Goal: Check status: Check status

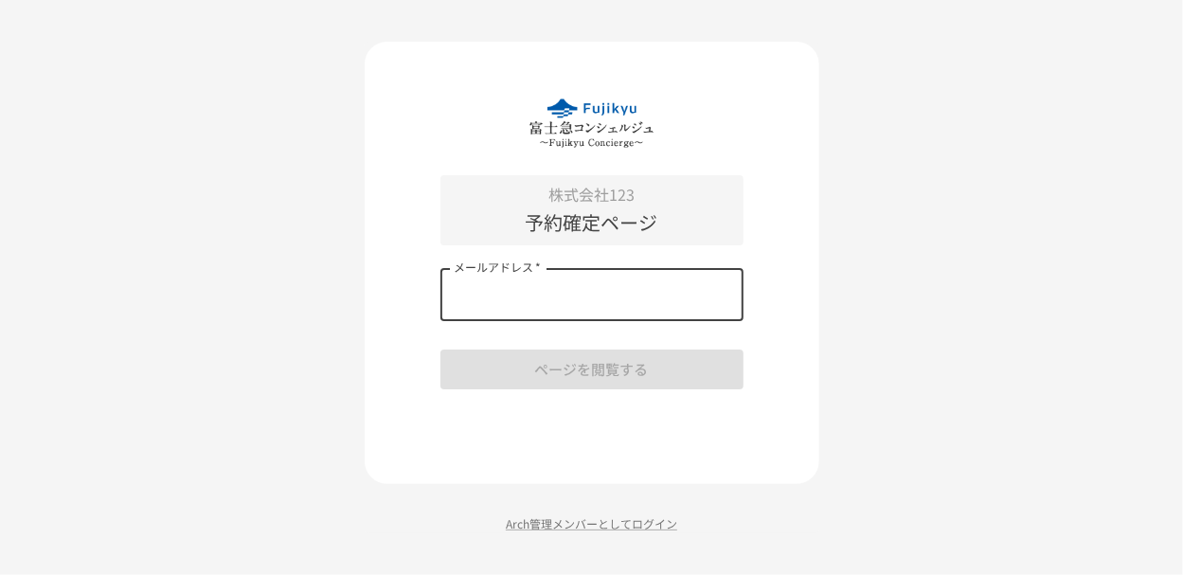
click at [540, 295] on input "メールアドレス   *" at bounding box center [591, 294] width 303 height 53
paste input "**********"
type input "**********"
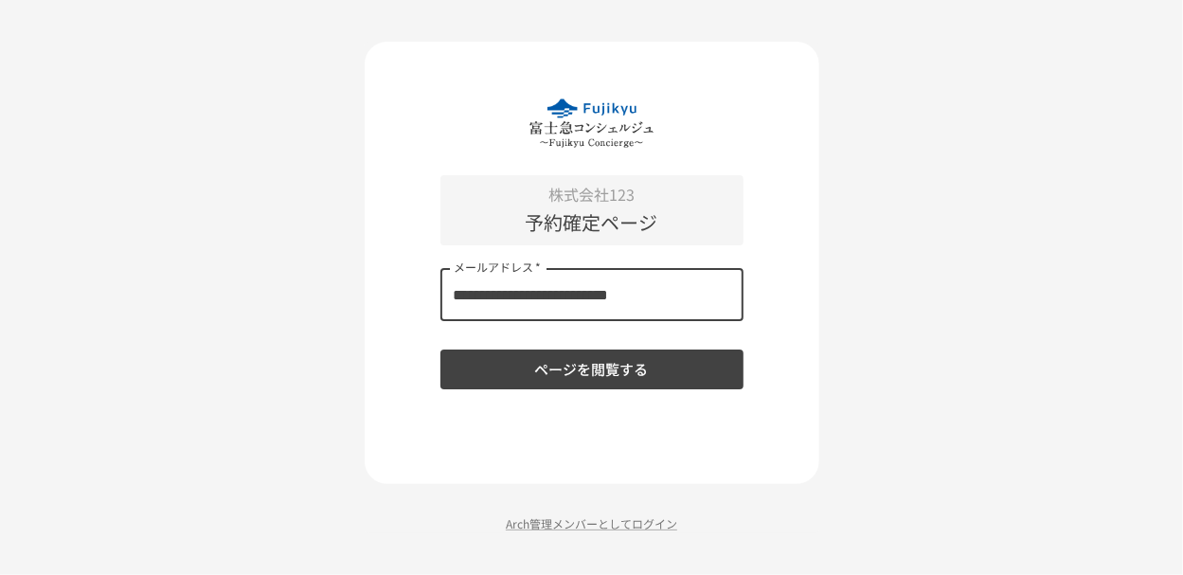
type input "**********"
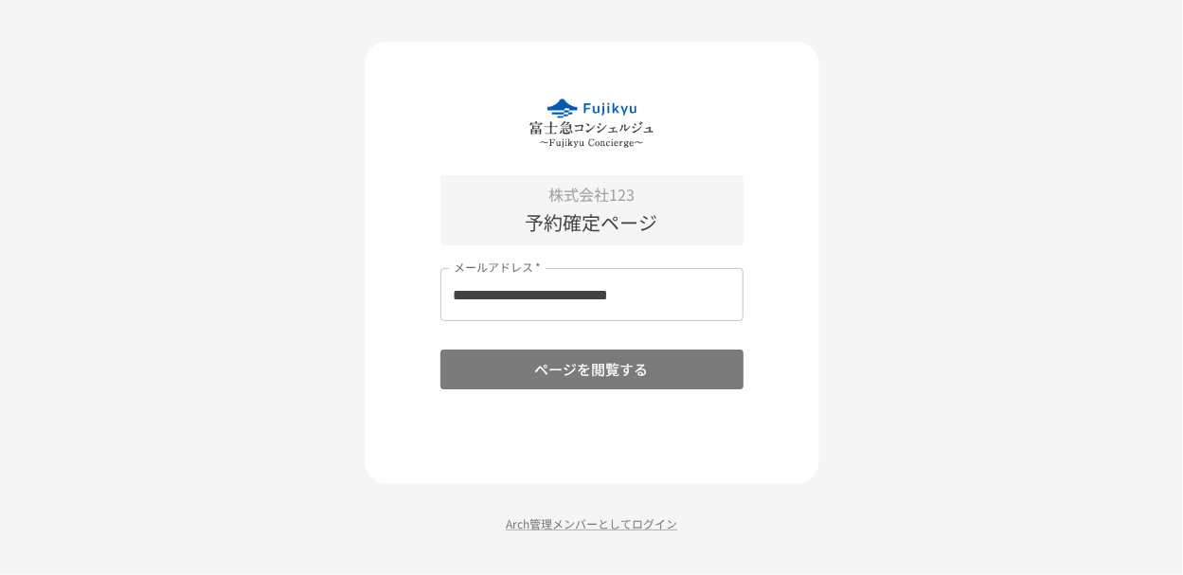
click at [504, 361] on button "ページを閲覧する" at bounding box center [591, 369] width 303 height 40
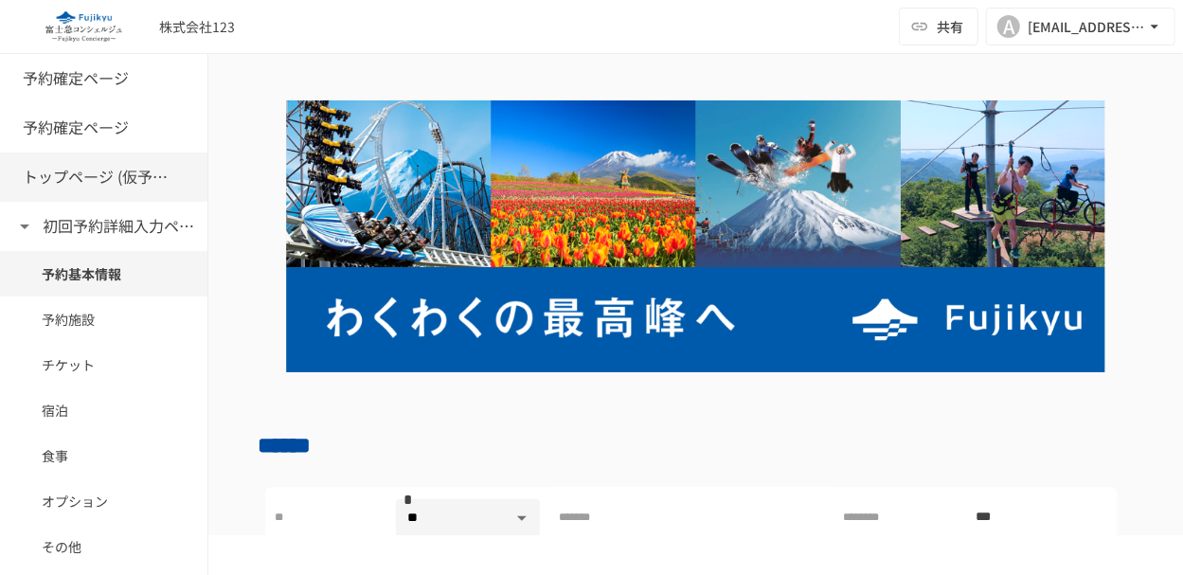
click at [93, 171] on h6 "トップページ (仮予約一覧)" at bounding box center [99, 177] width 152 height 25
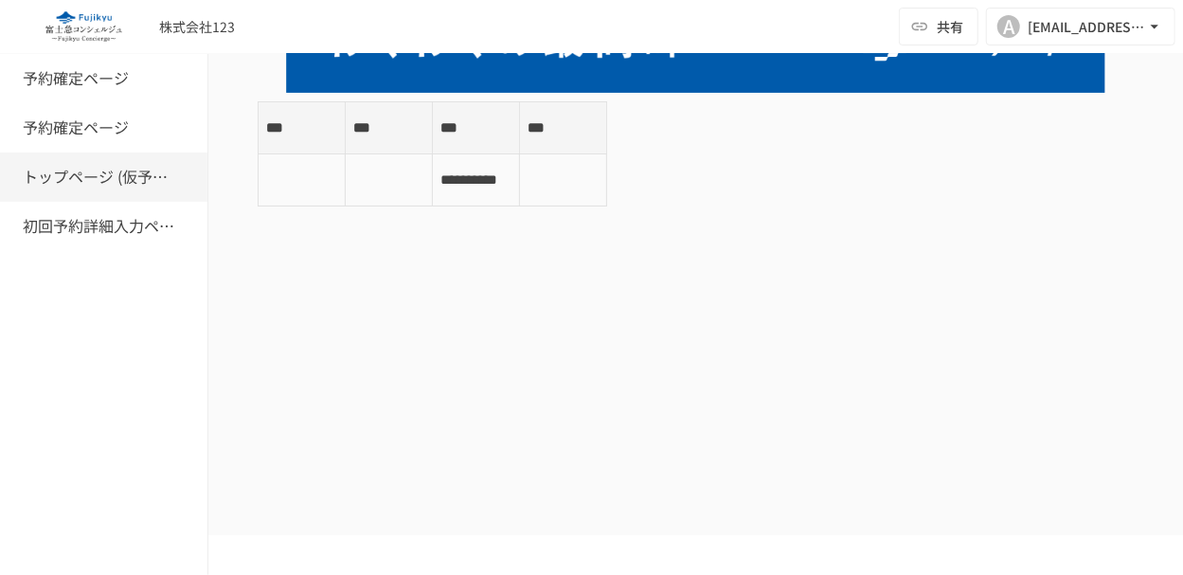
scroll to position [284, 0]
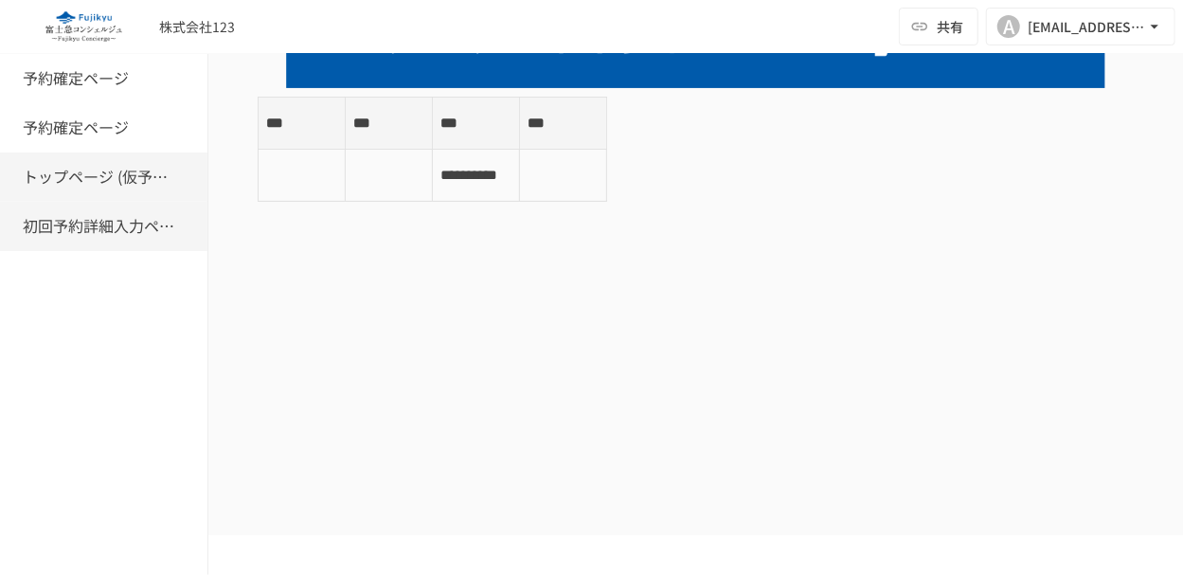
click at [71, 223] on h6 "初回予約詳細入力ページ" at bounding box center [99, 226] width 152 height 25
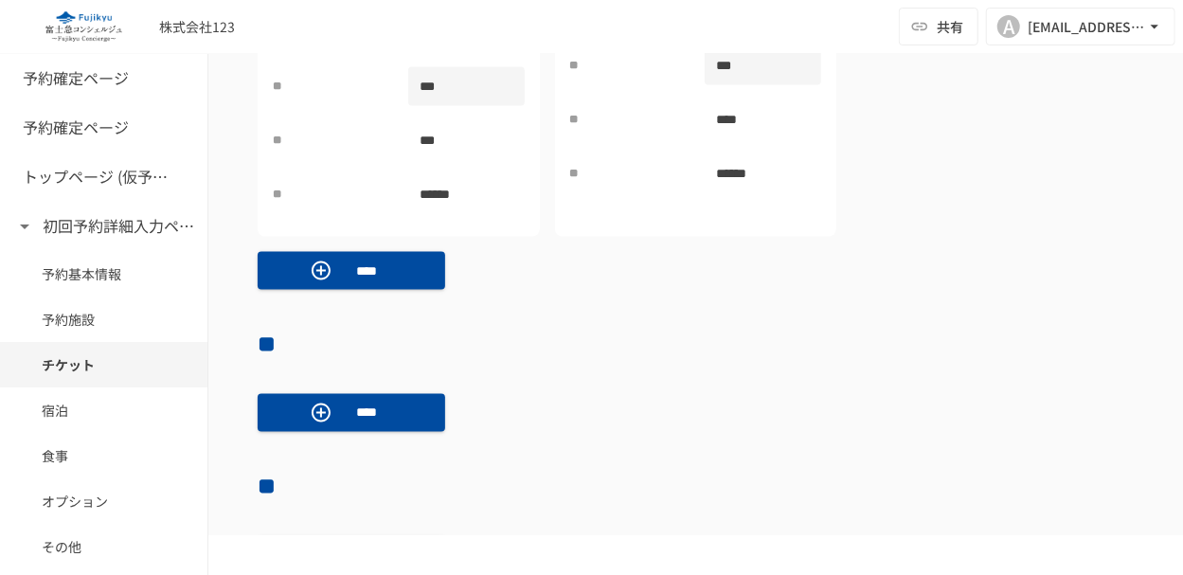
scroll to position [1355, 0]
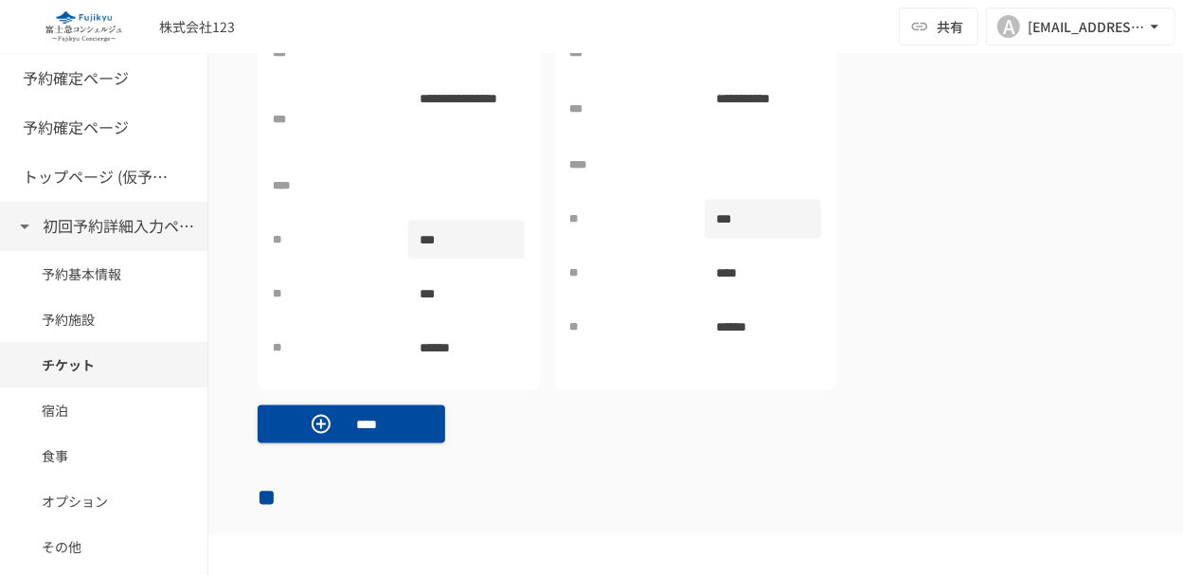
click at [63, 228] on h6 "初回予約詳細入力ページ" at bounding box center [120, 226] width 152 height 25
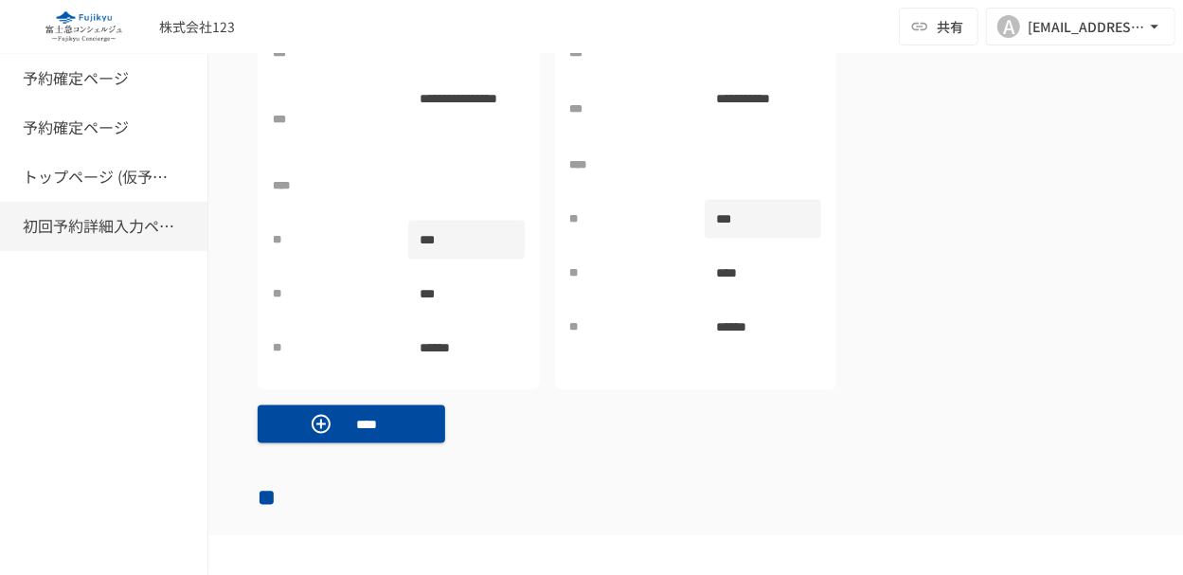
click at [42, 225] on h6 "初回予約詳細入力ページ" at bounding box center [99, 226] width 152 height 25
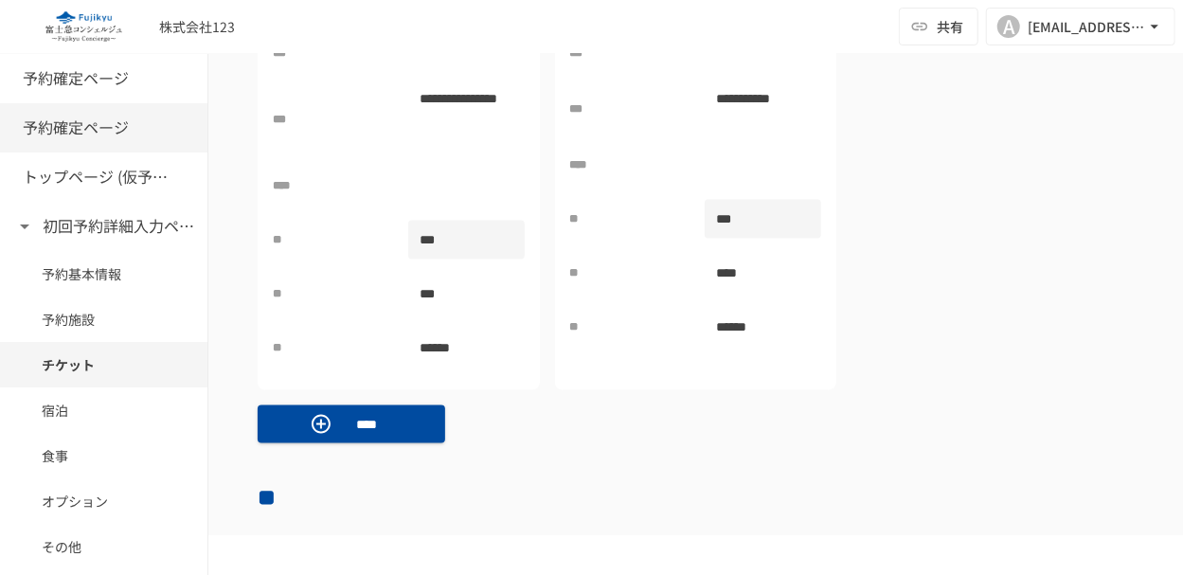
click at [76, 132] on h6 "予約確定ページ" at bounding box center [76, 128] width 106 height 25
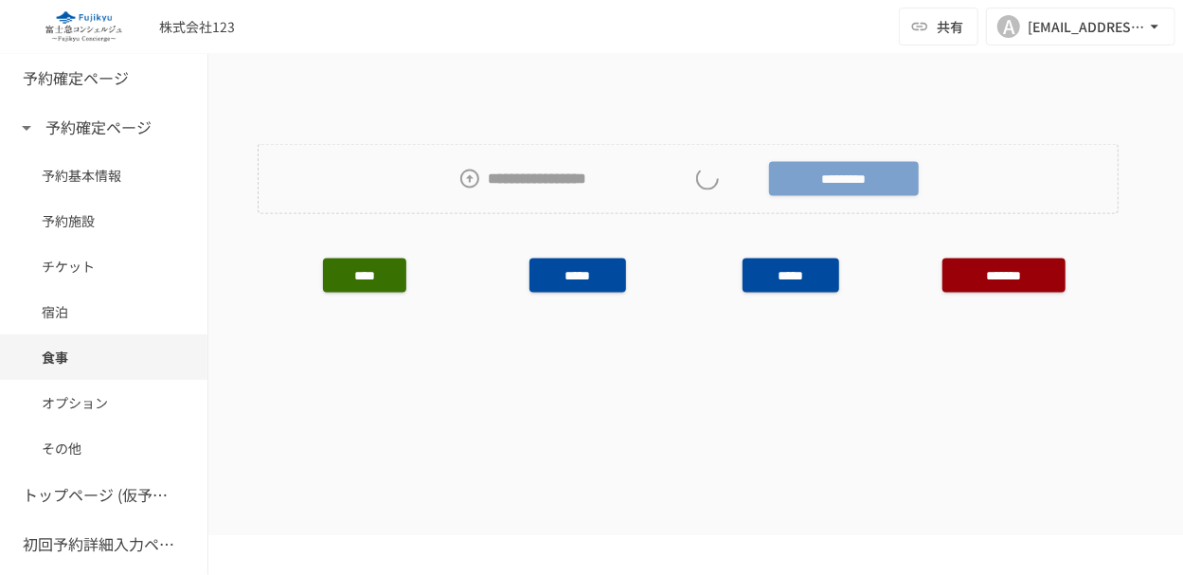
scroll to position [785, 0]
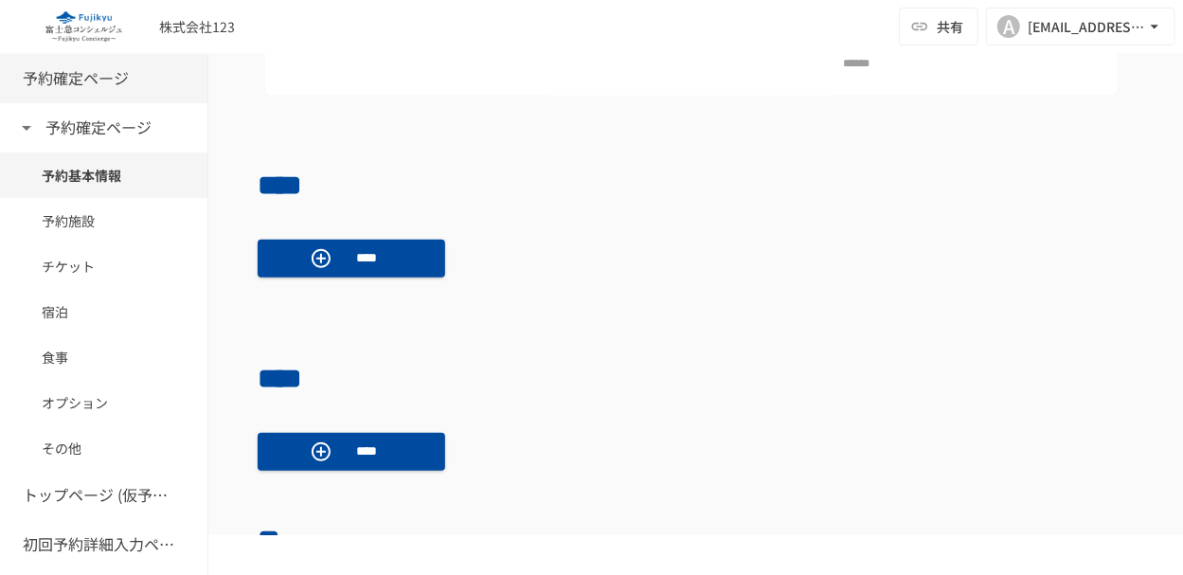
click at [117, 89] on h6 "予約確定ページ" at bounding box center [76, 78] width 106 height 25
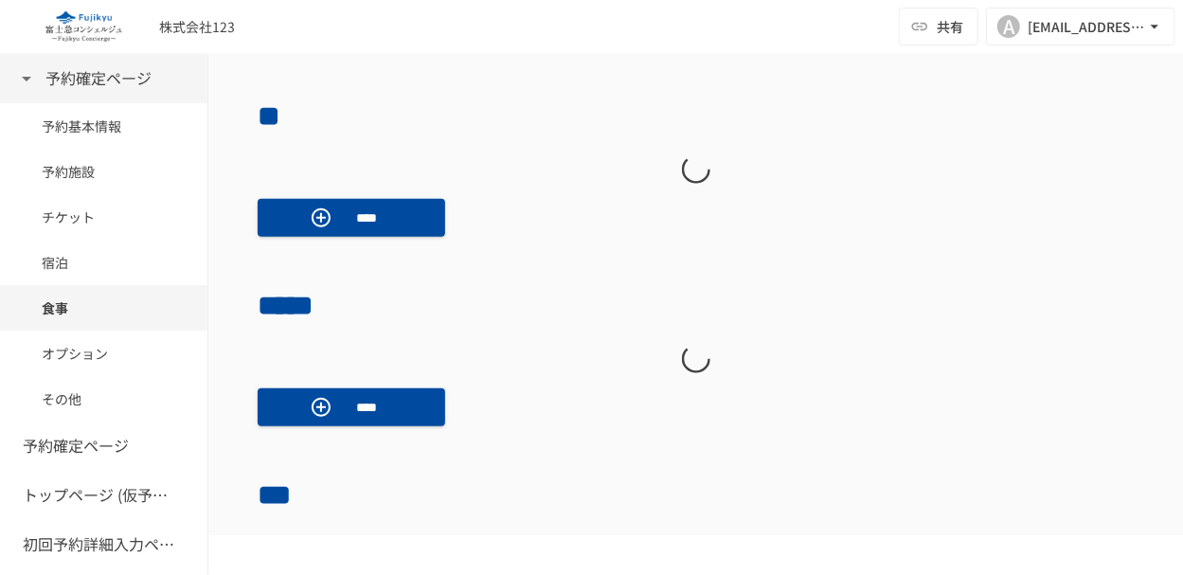
click at [118, 84] on h6 "予約確定ページ" at bounding box center [98, 78] width 106 height 25
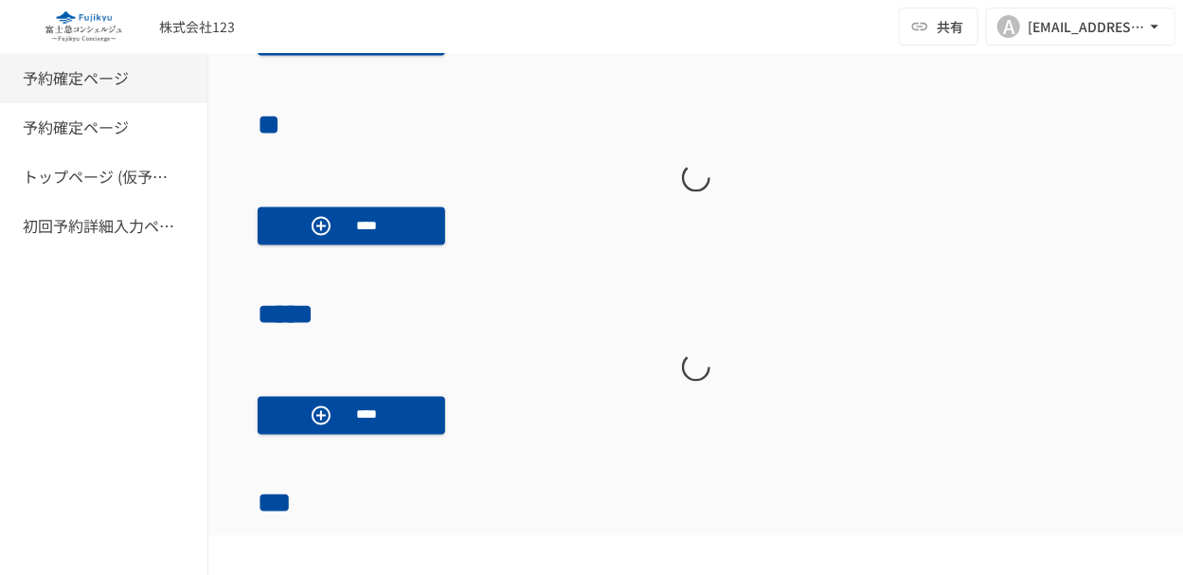
scroll to position [1389, 0]
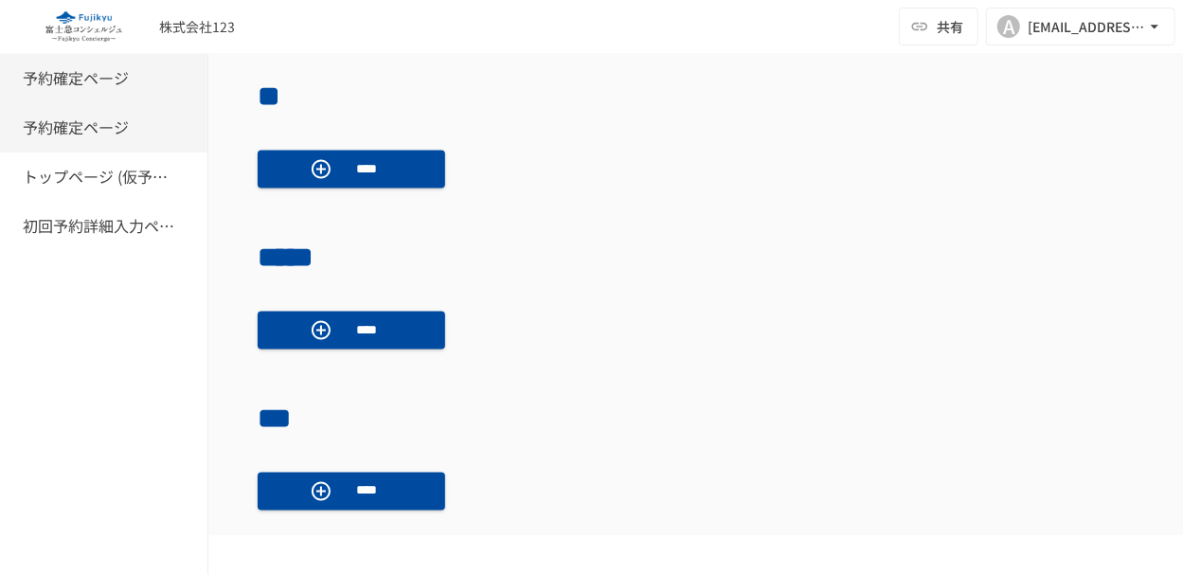
click at [80, 134] on h6 "予約確定ページ" at bounding box center [76, 128] width 106 height 25
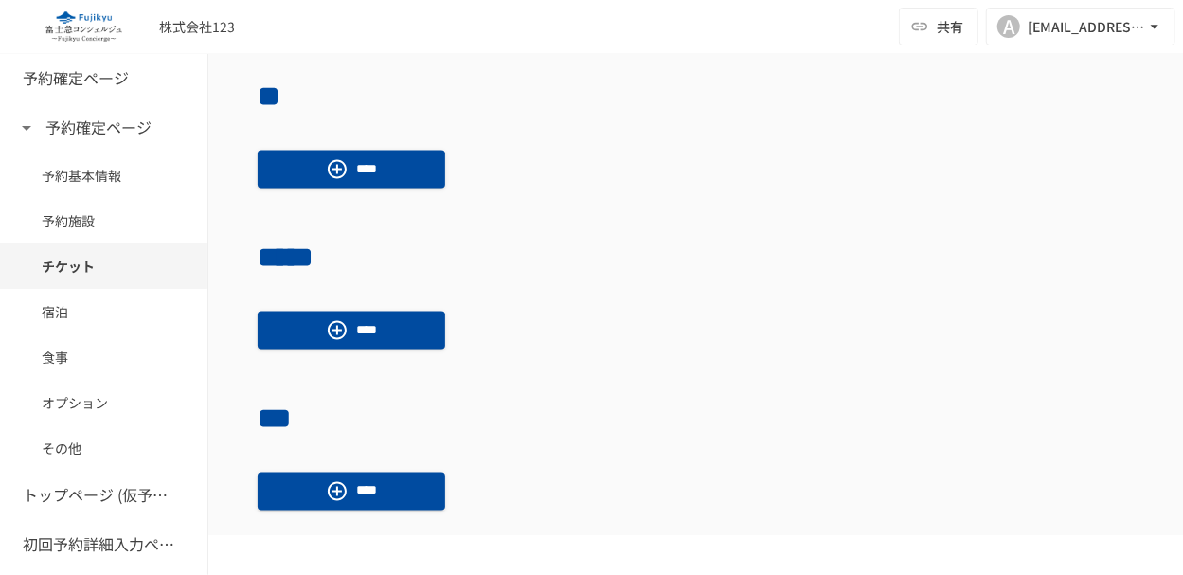
click at [73, 86] on h6 "予約確定ページ" at bounding box center [76, 78] width 106 height 25
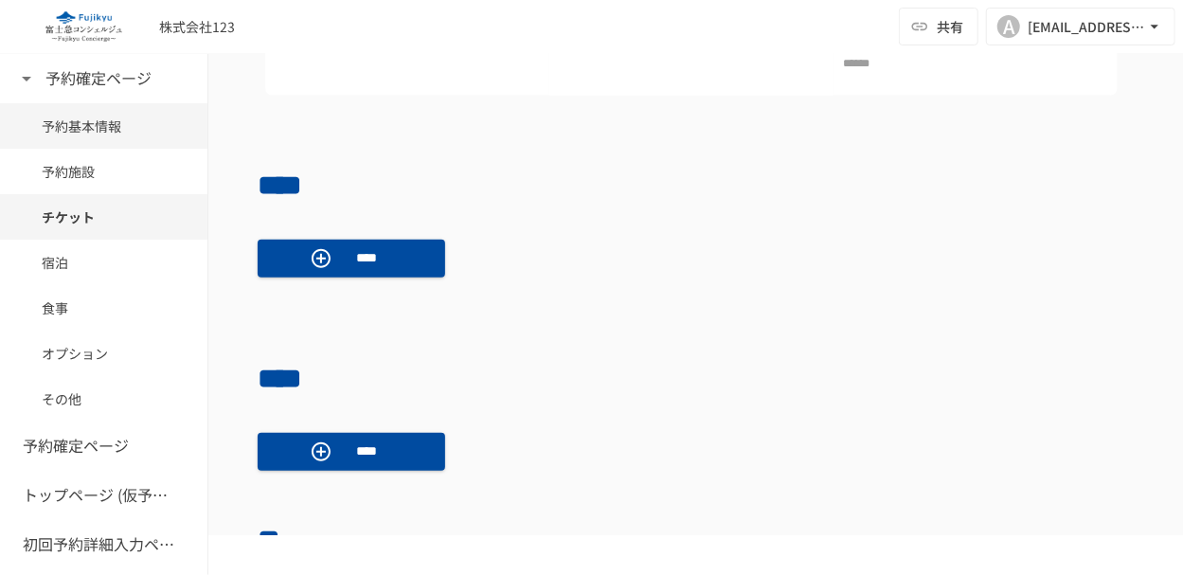
click at [78, 132] on span "予約基本情報" at bounding box center [104, 126] width 124 height 21
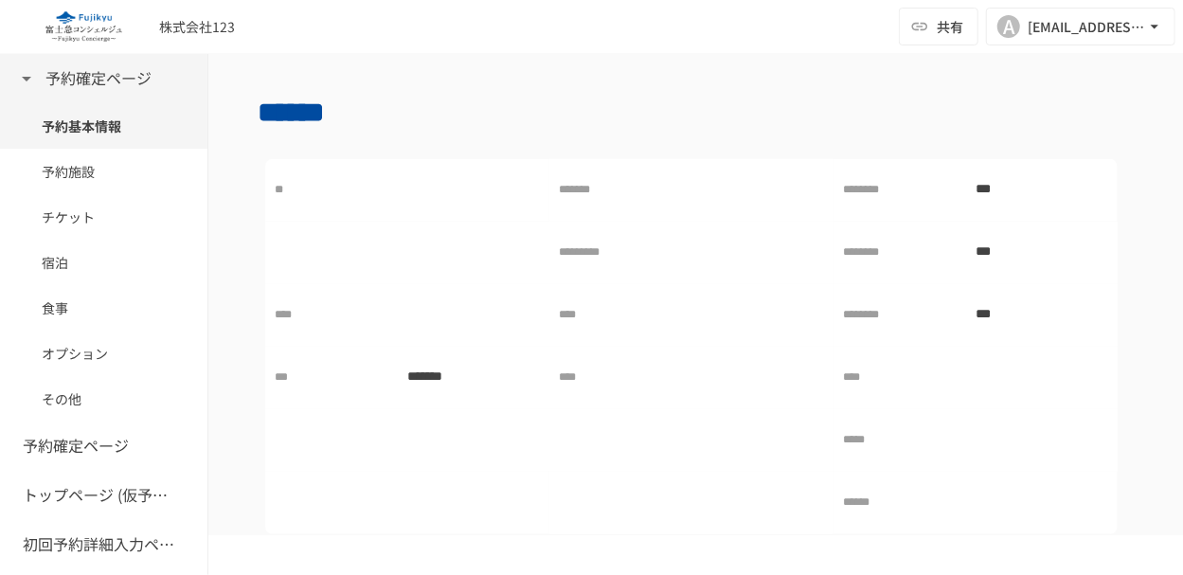
scroll to position [339, 0]
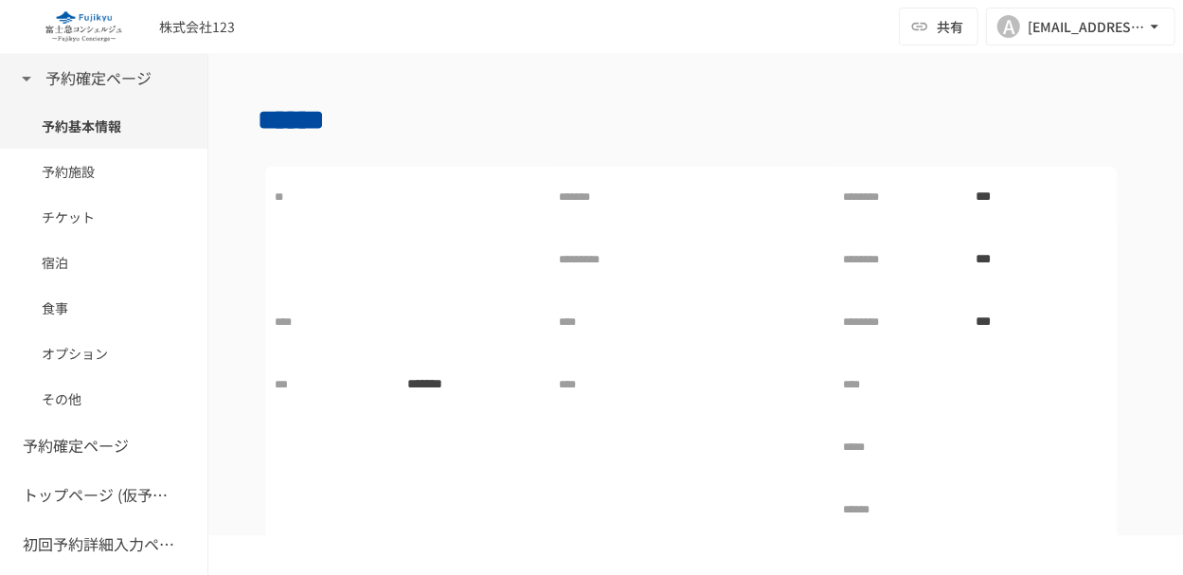
click at [76, 81] on h6 "予約確定ページ" at bounding box center [98, 78] width 106 height 25
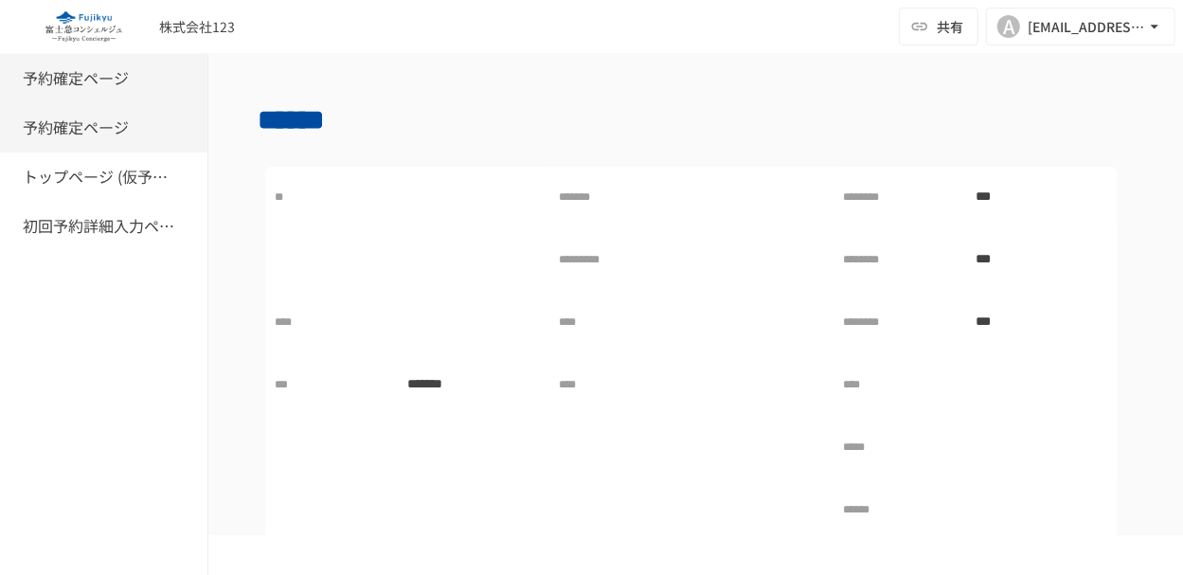
click at [77, 130] on h6 "予約確定ページ" at bounding box center [76, 128] width 106 height 25
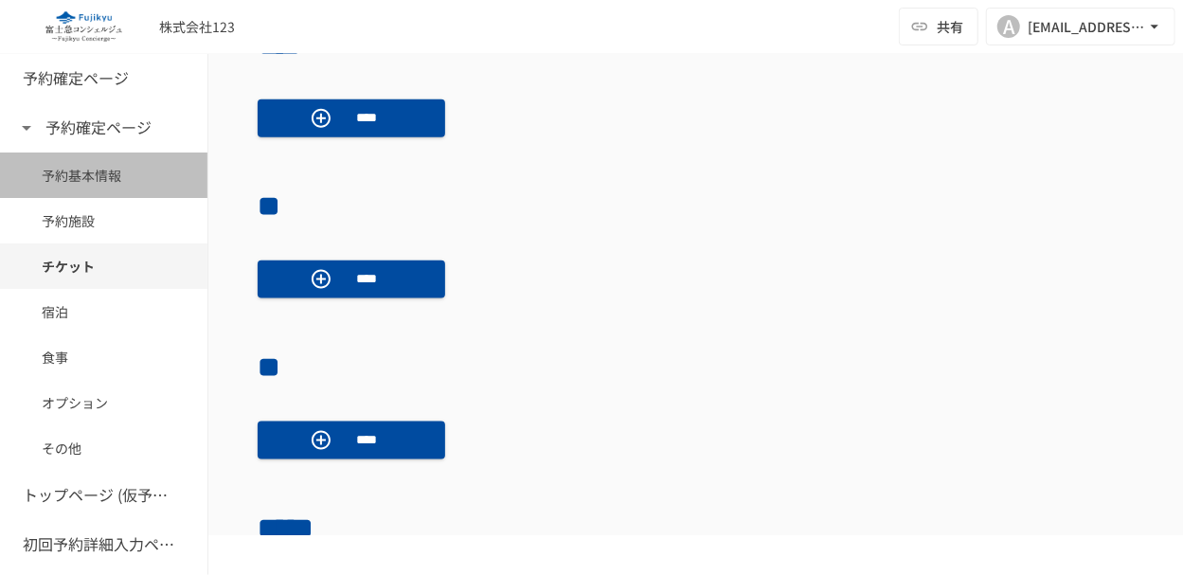
click at [80, 179] on span "予約基本情報" at bounding box center [104, 175] width 124 height 21
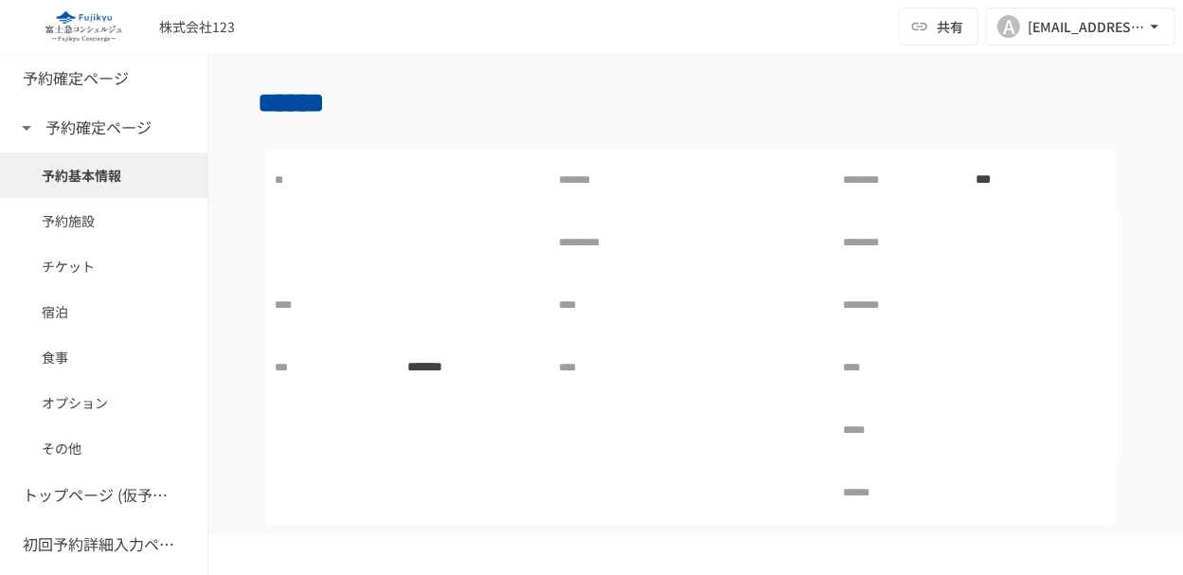
scroll to position [339, 0]
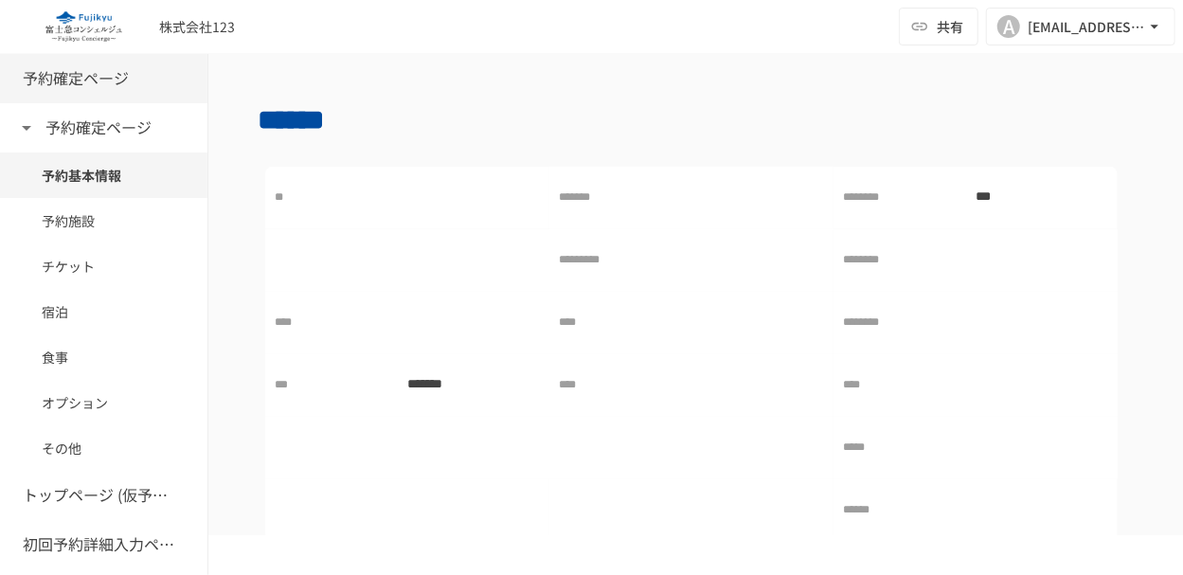
click at [76, 80] on h6 "予約確定ページ" at bounding box center [76, 78] width 106 height 25
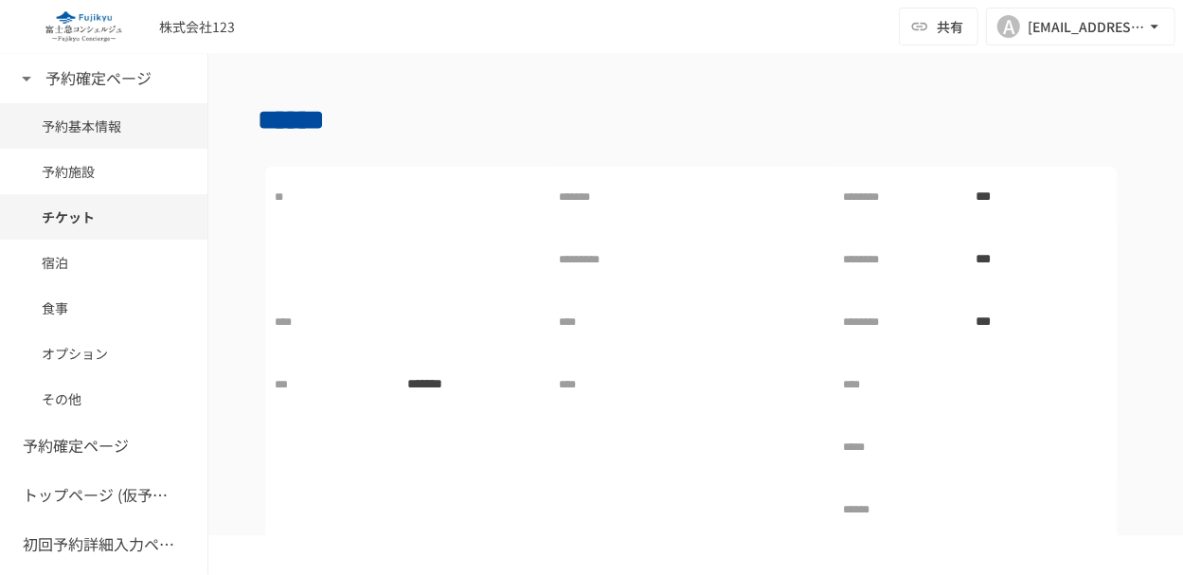
scroll to position [1118, 0]
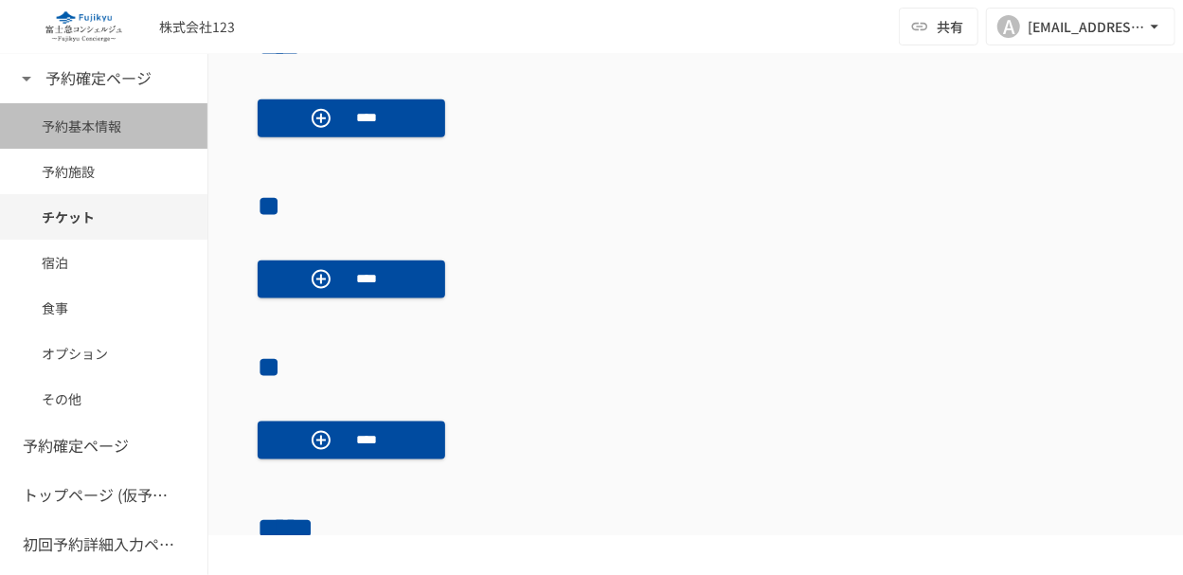
click at [91, 119] on span "予約基本情報" at bounding box center [104, 126] width 124 height 21
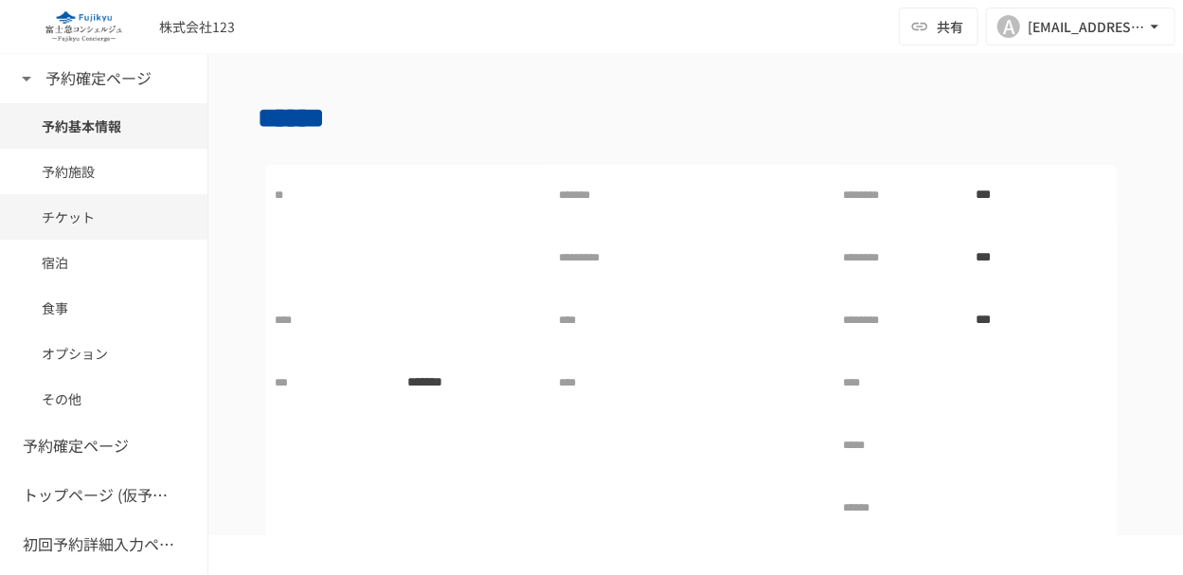
scroll to position [339, 0]
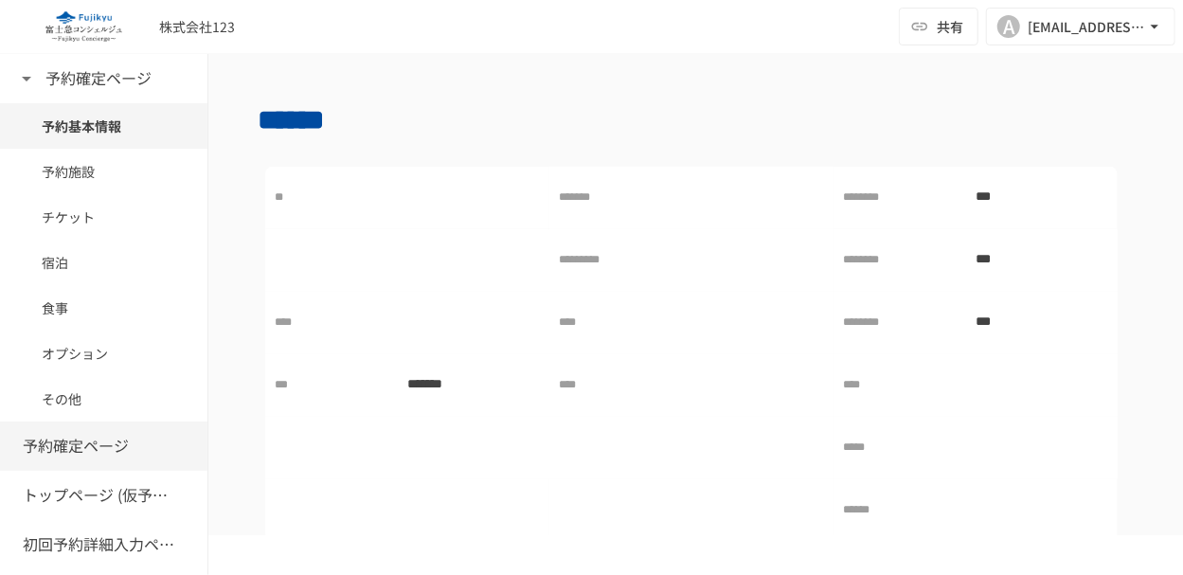
click at [111, 444] on h6 "予約確定ページ" at bounding box center [76, 446] width 106 height 25
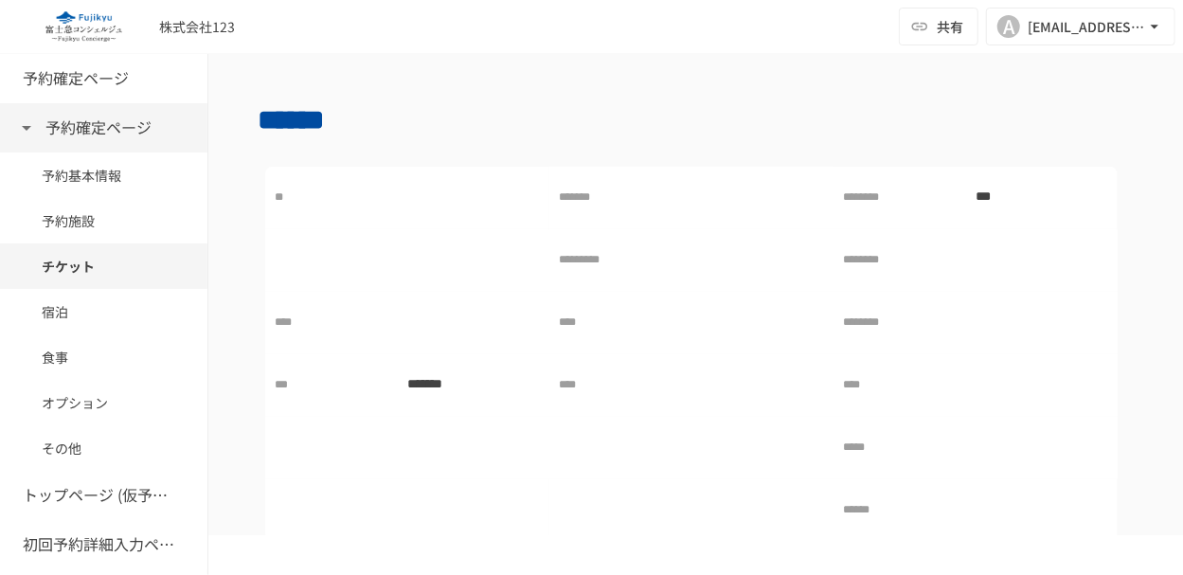
scroll to position [1118, 0]
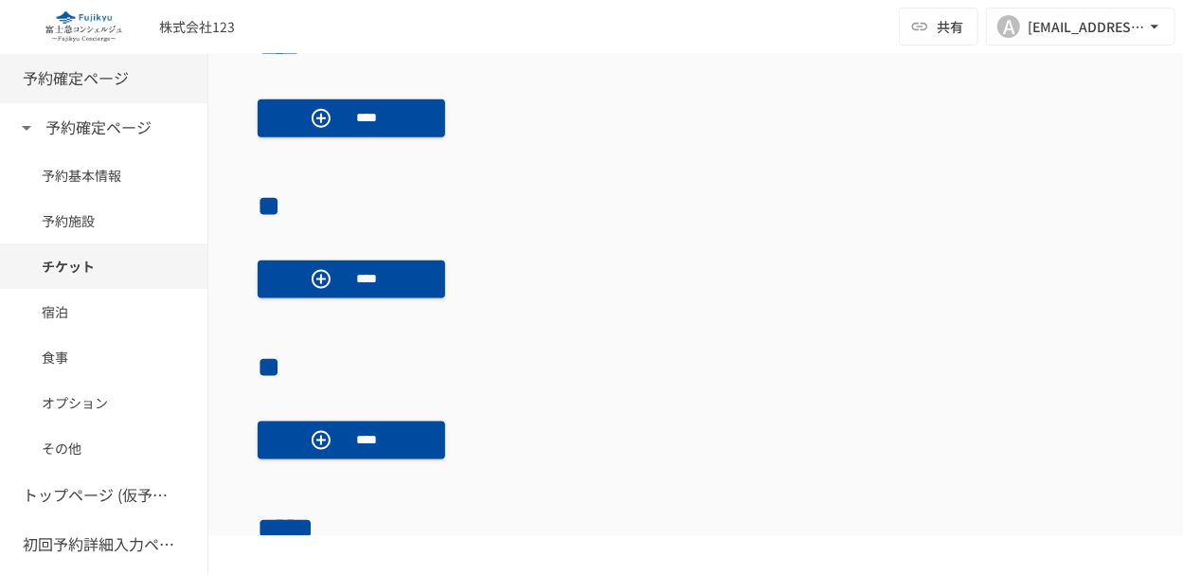
click at [101, 79] on h6 "予約確定ページ" at bounding box center [76, 78] width 106 height 25
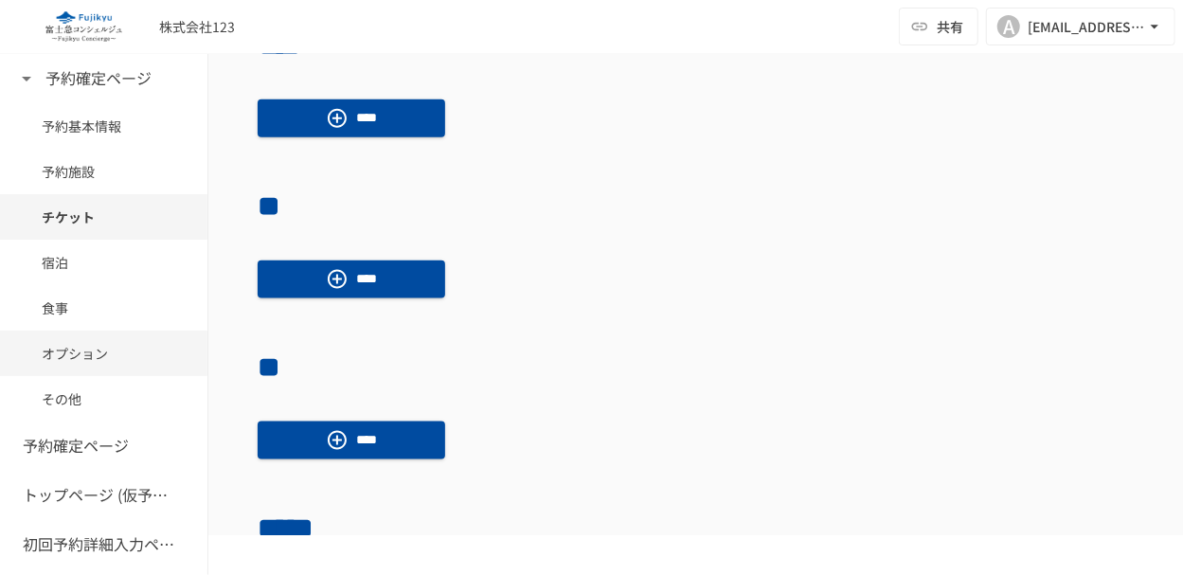
scroll to position [785, 0]
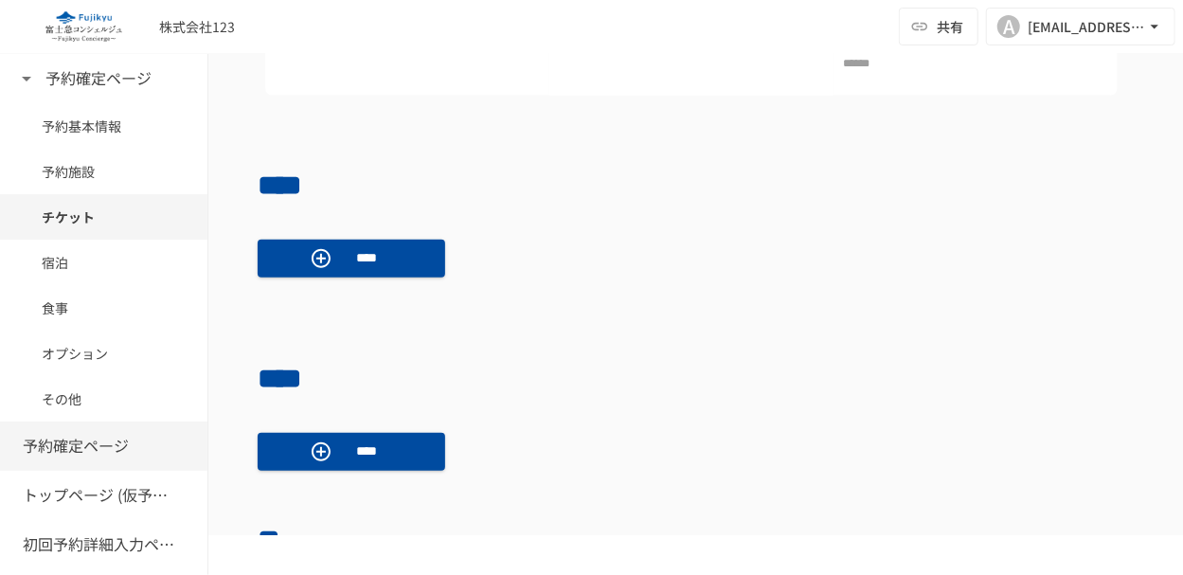
click at [135, 450] on div "予約確定ページ" at bounding box center [108, 446] width 170 height 25
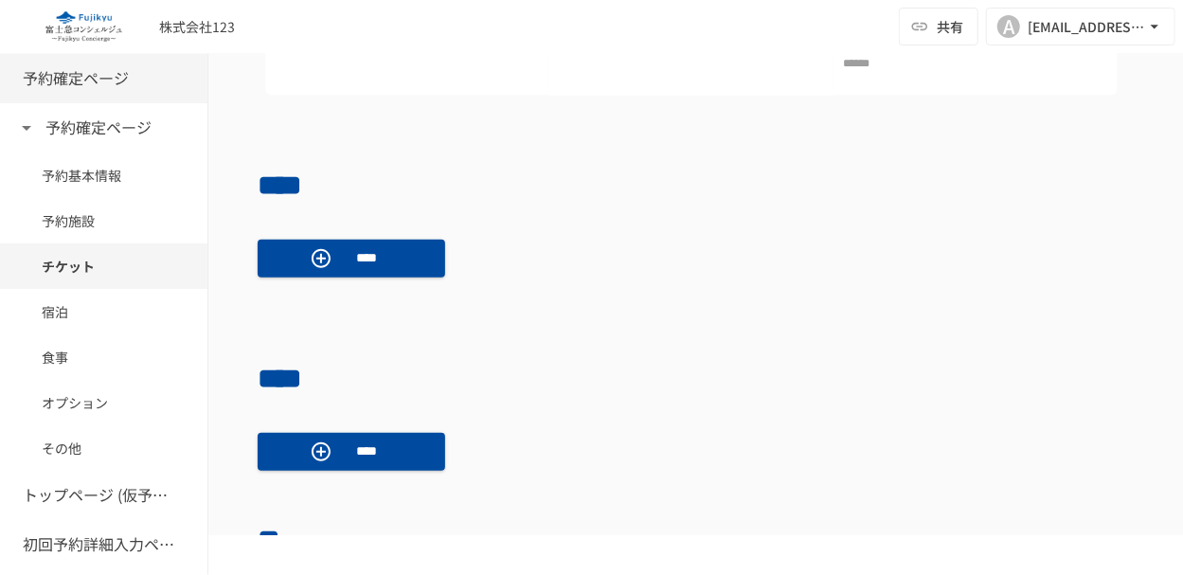
click at [121, 86] on h6 "予約確定ページ" at bounding box center [76, 78] width 106 height 25
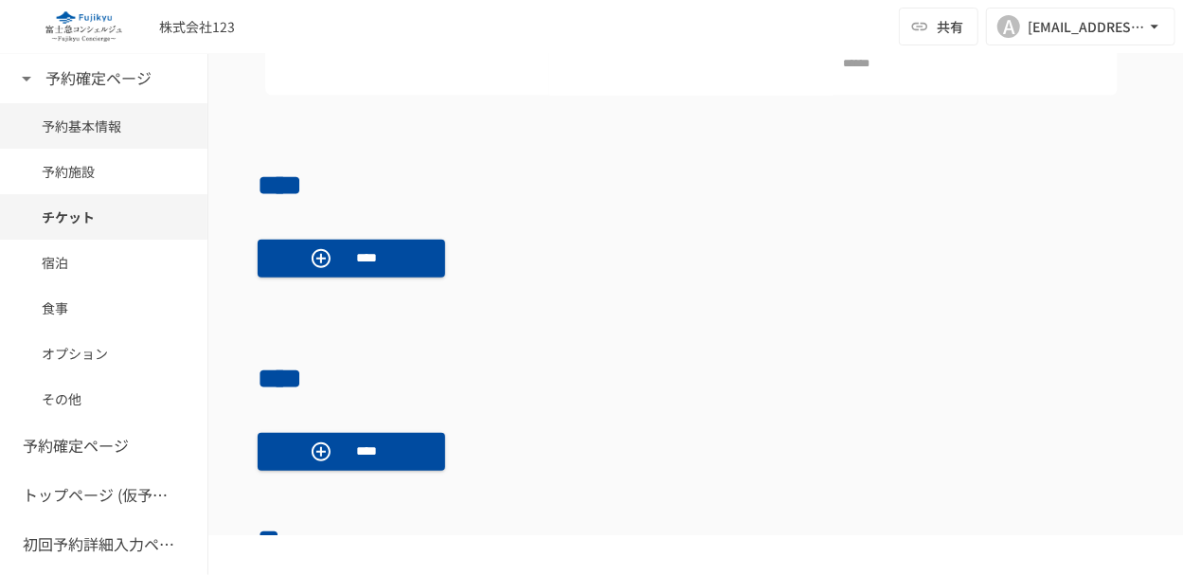
click at [75, 130] on span "予約基本情報" at bounding box center [104, 126] width 124 height 21
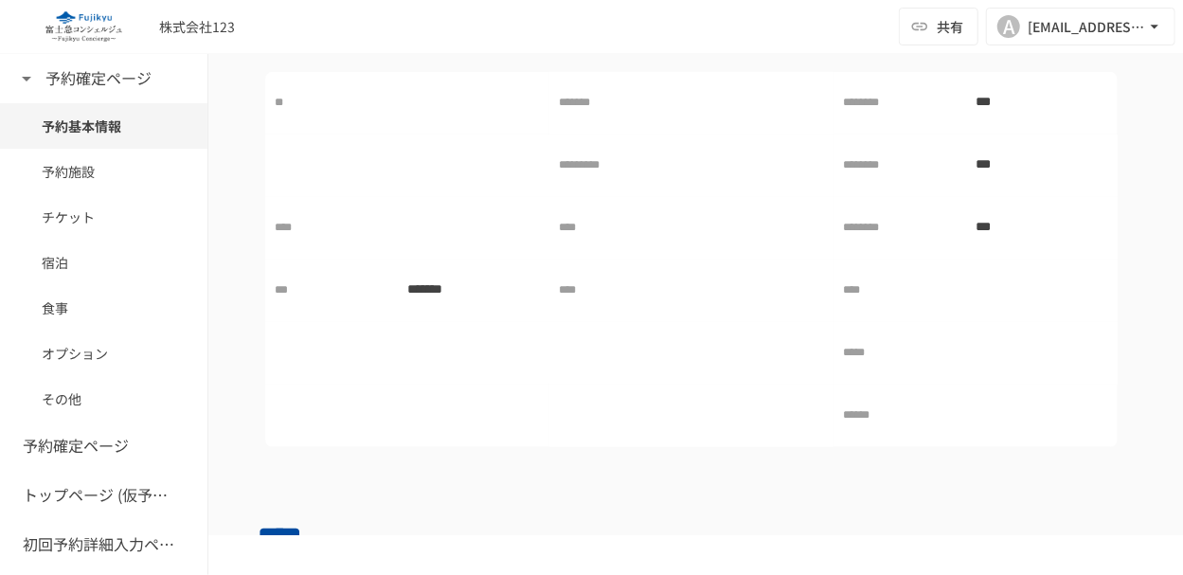
scroll to position [339, 0]
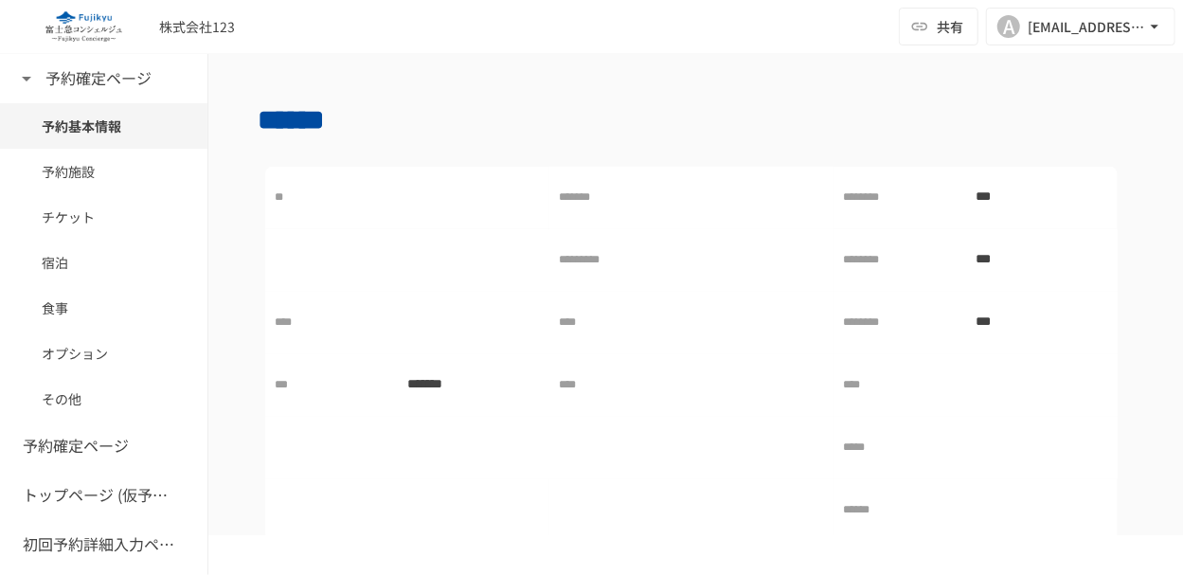
click at [705, 207] on div at bounding box center [752, 198] width 144 height 38
click at [133, 176] on span "予約施設" at bounding box center [104, 171] width 124 height 21
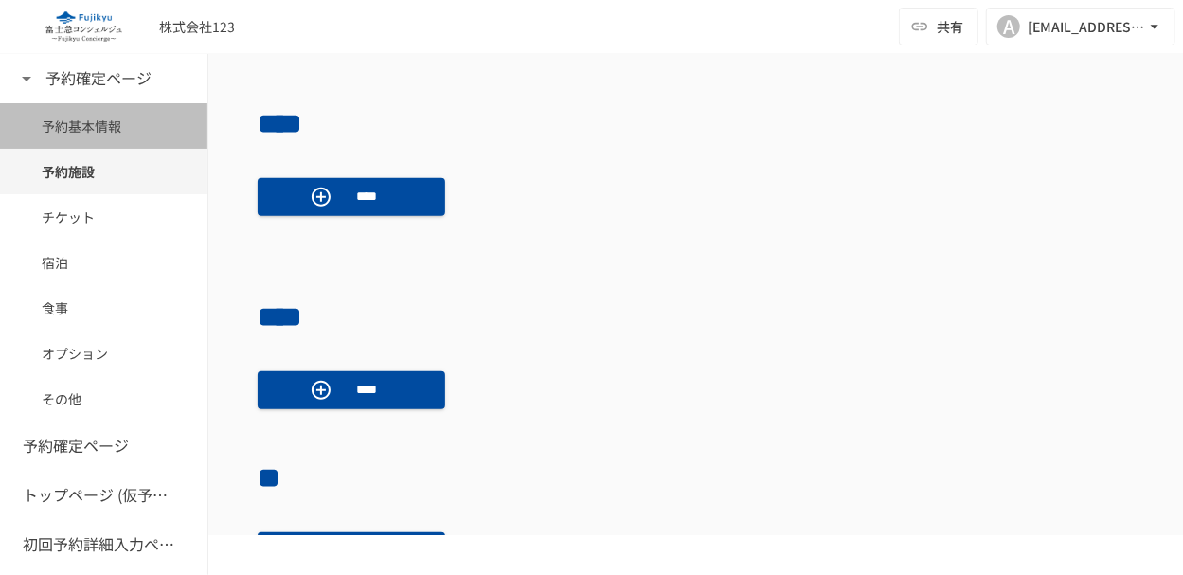
click at [116, 128] on span "予約基本情報" at bounding box center [104, 126] width 124 height 21
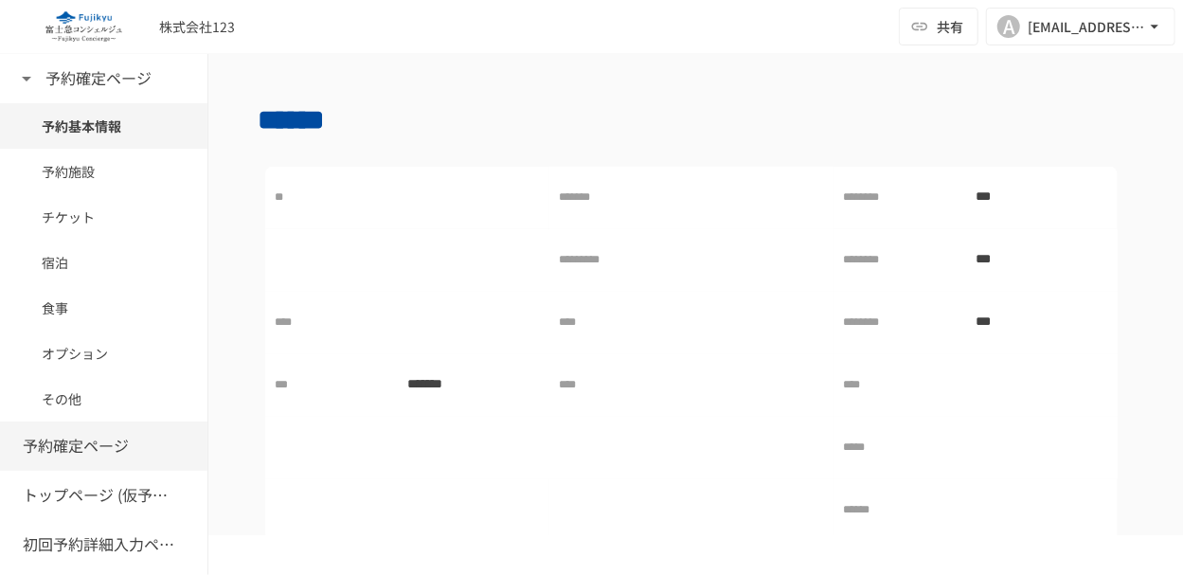
click at [91, 452] on h6 "予約確定ページ" at bounding box center [76, 446] width 106 height 25
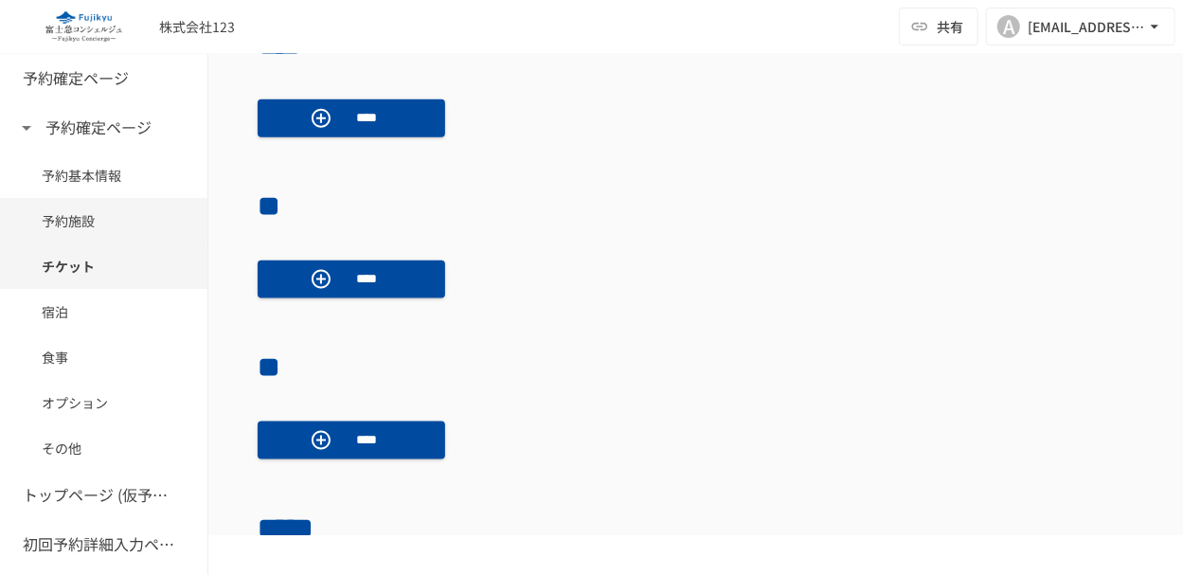
click at [101, 210] on span "予約施設" at bounding box center [104, 220] width 124 height 21
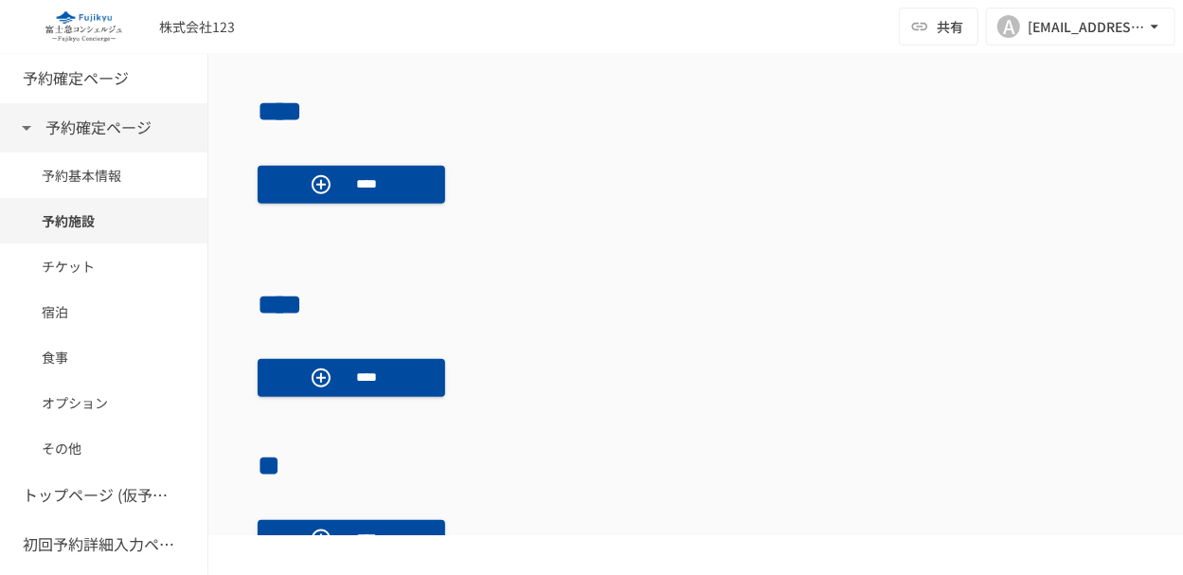
scroll to position [847, 0]
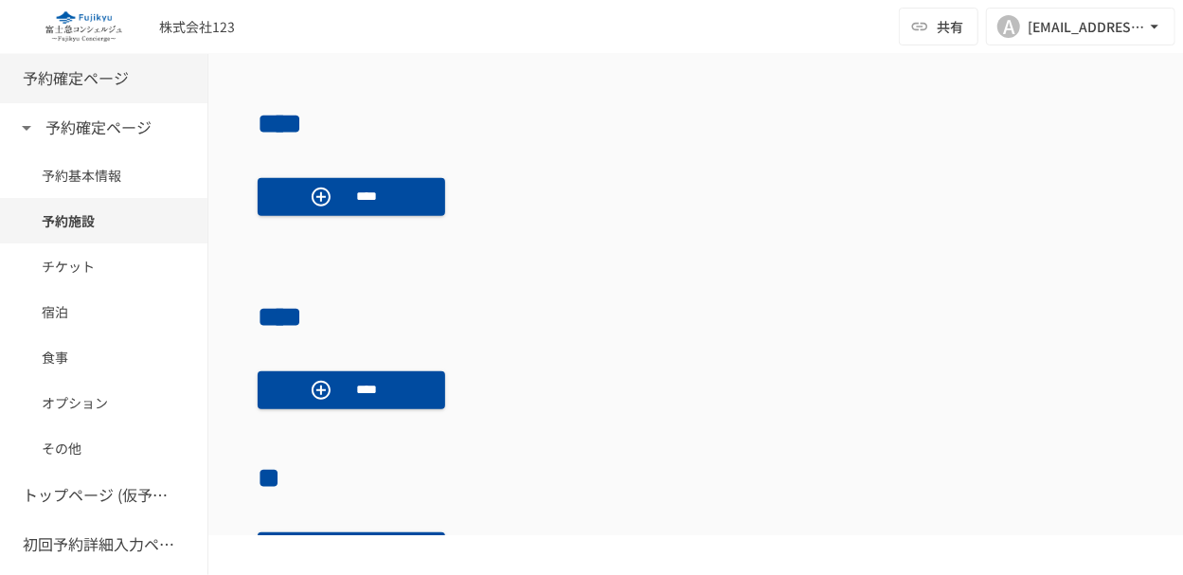
click at [126, 86] on h6 "予約確定ページ" at bounding box center [76, 78] width 106 height 25
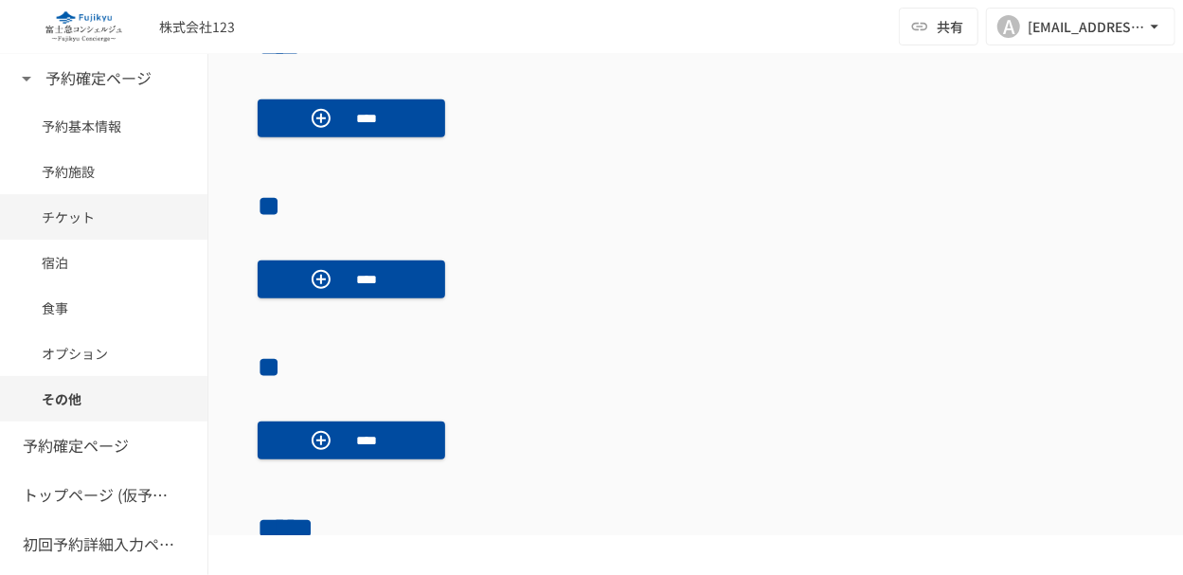
scroll to position [785, 0]
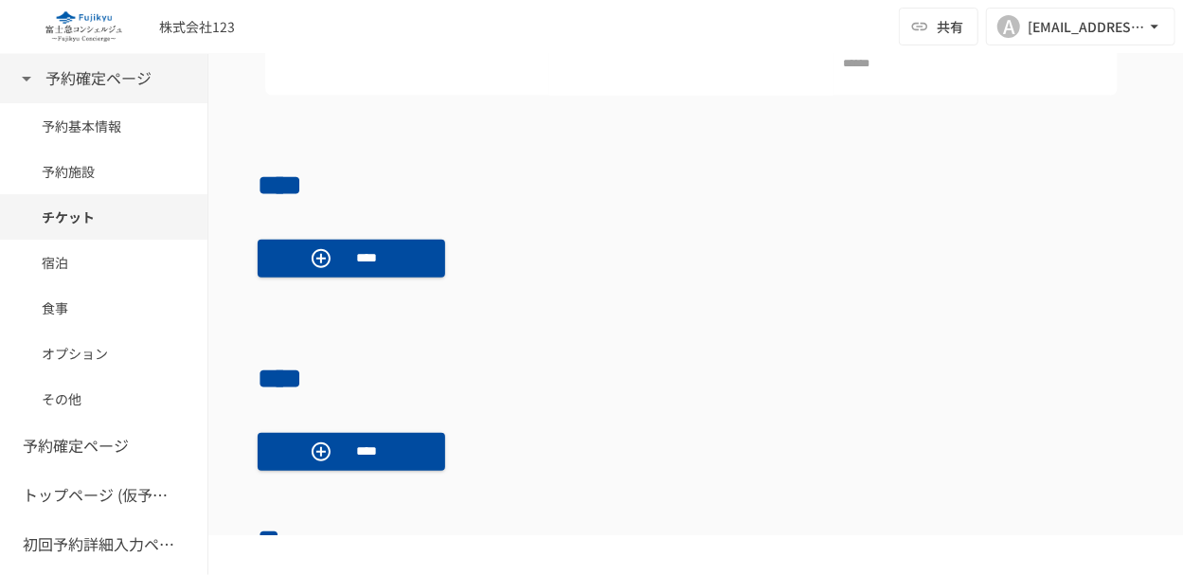
click at [30, 74] on icon at bounding box center [26, 78] width 23 height 23
